Goal: Task Accomplishment & Management: Manage account settings

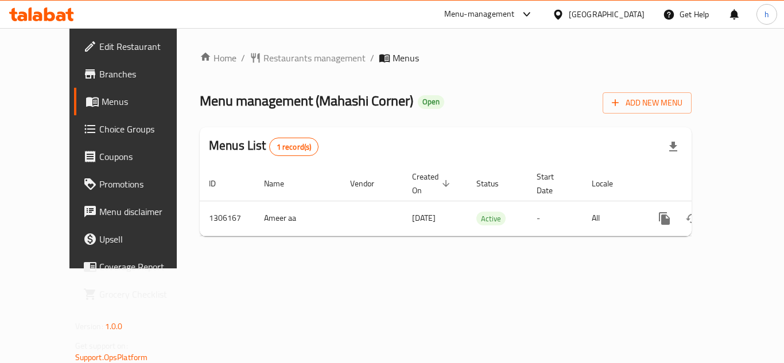
click at [99, 130] on span "Choice Groups" at bounding box center [145, 129] width 92 height 14
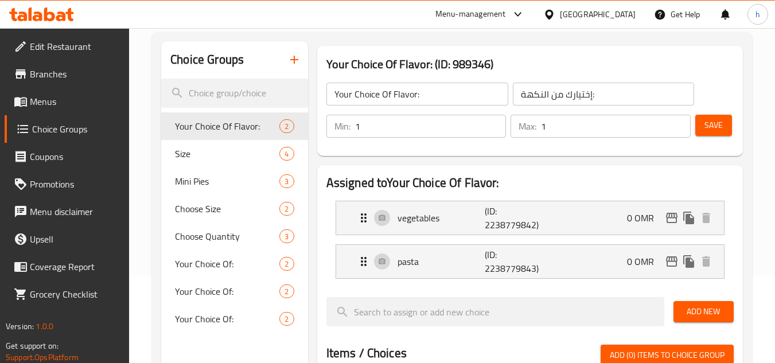
scroll to position [115, 0]
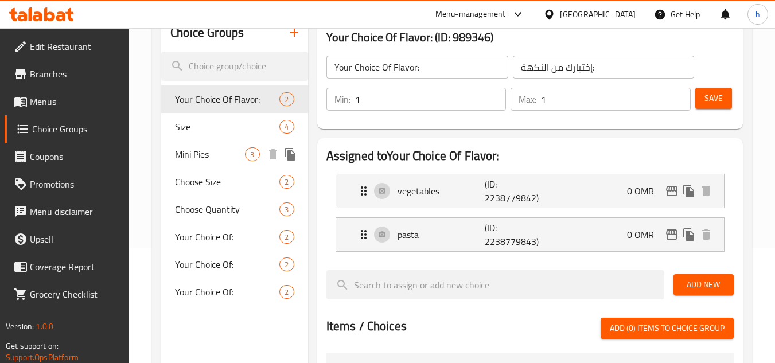
click at [193, 154] on span "Mini Pies" at bounding box center [210, 155] width 70 height 14
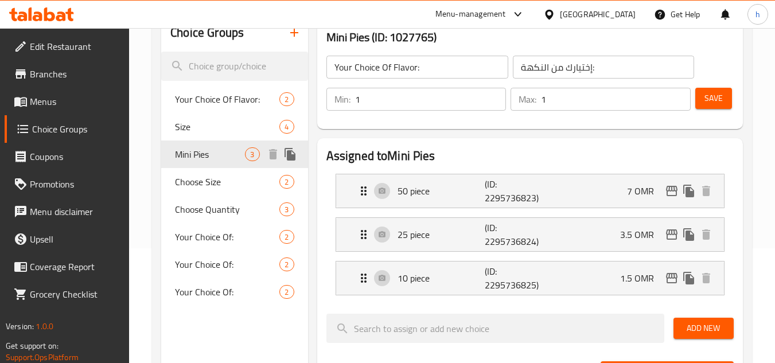
type input "Mini Pies"
type input "مينى فطائر"
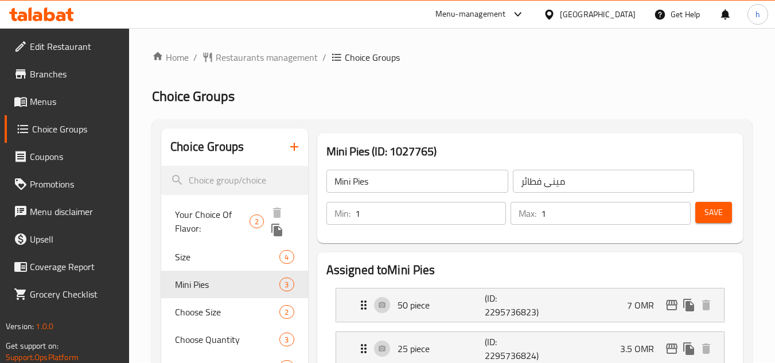
scroll to position [0, 0]
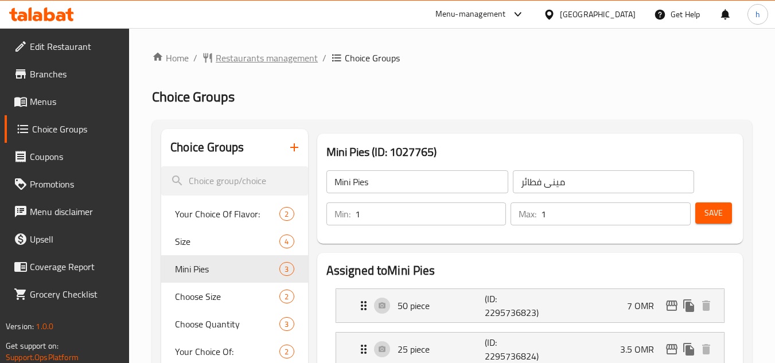
click at [249, 51] on span "Restaurants management" at bounding box center [267, 58] width 102 height 14
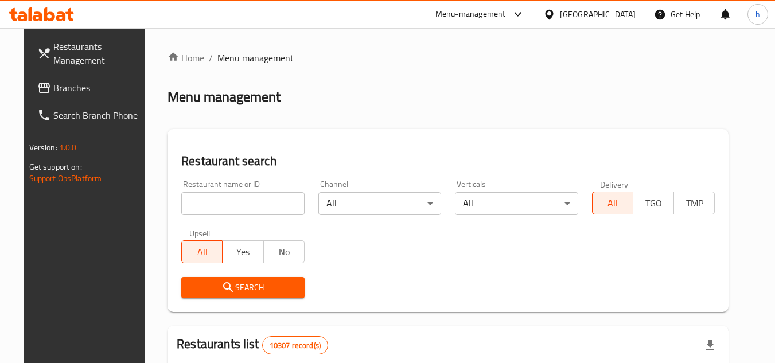
click at [623, 21] on div "[GEOGRAPHIC_DATA]" at bounding box center [598, 14] width 76 height 13
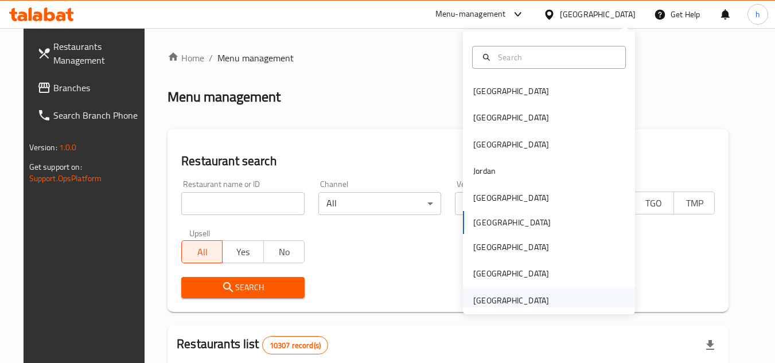
click at [490, 296] on div "[GEOGRAPHIC_DATA]" at bounding box center [512, 300] width 76 height 13
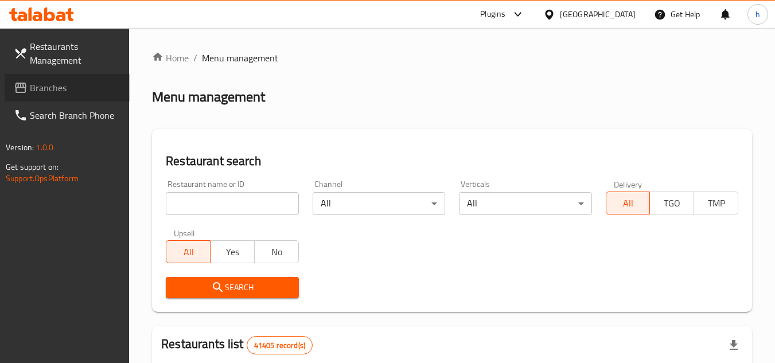
click at [56, 86] on span "Branches" at bounding box center [75, 88] width 91 height 14
